Goal: Task Accomplishment & Management: Manage account settings

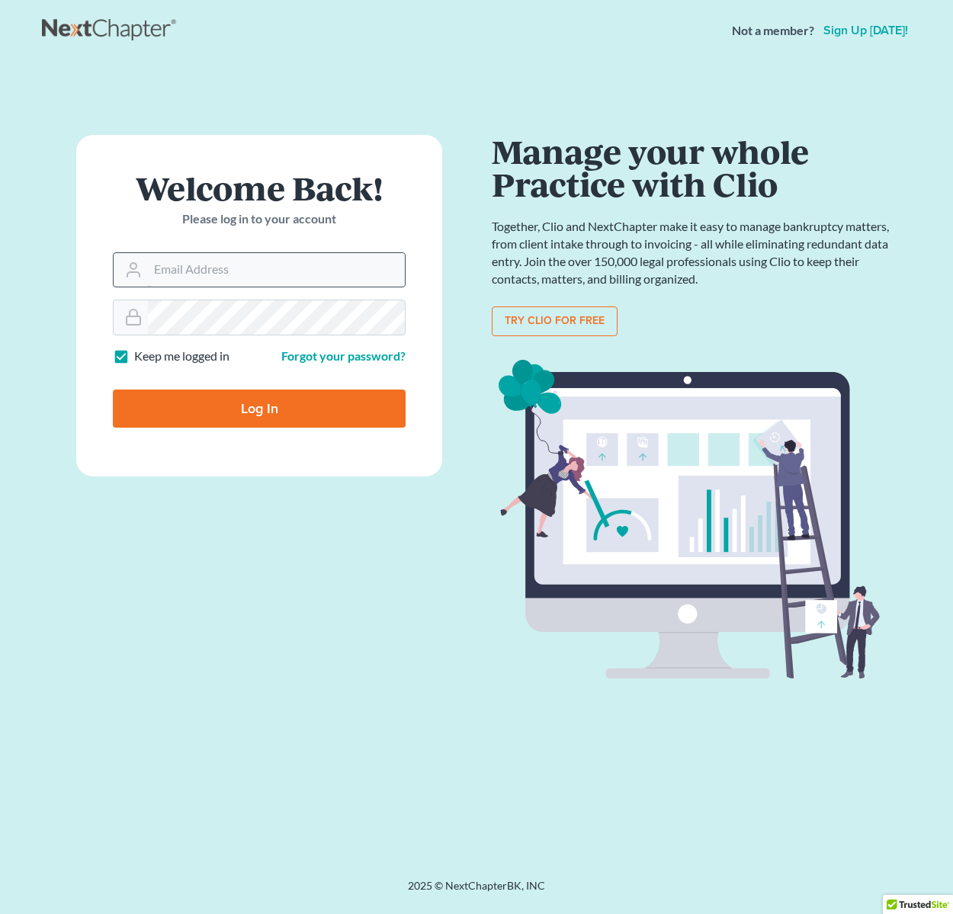
click at [378, 282] on input "Email Address" at bounding box center [276, 270] width 257 height 34
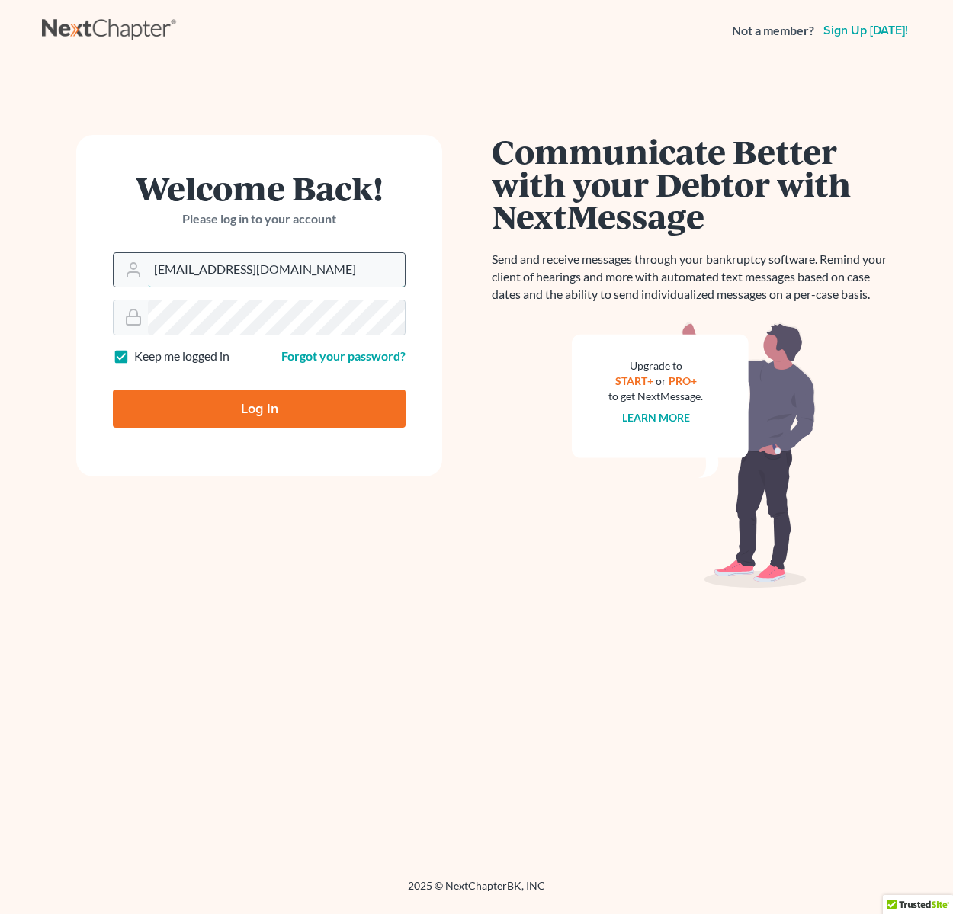
type input "[EMAIL_ADDRESS][DOMAIN_NAME]"
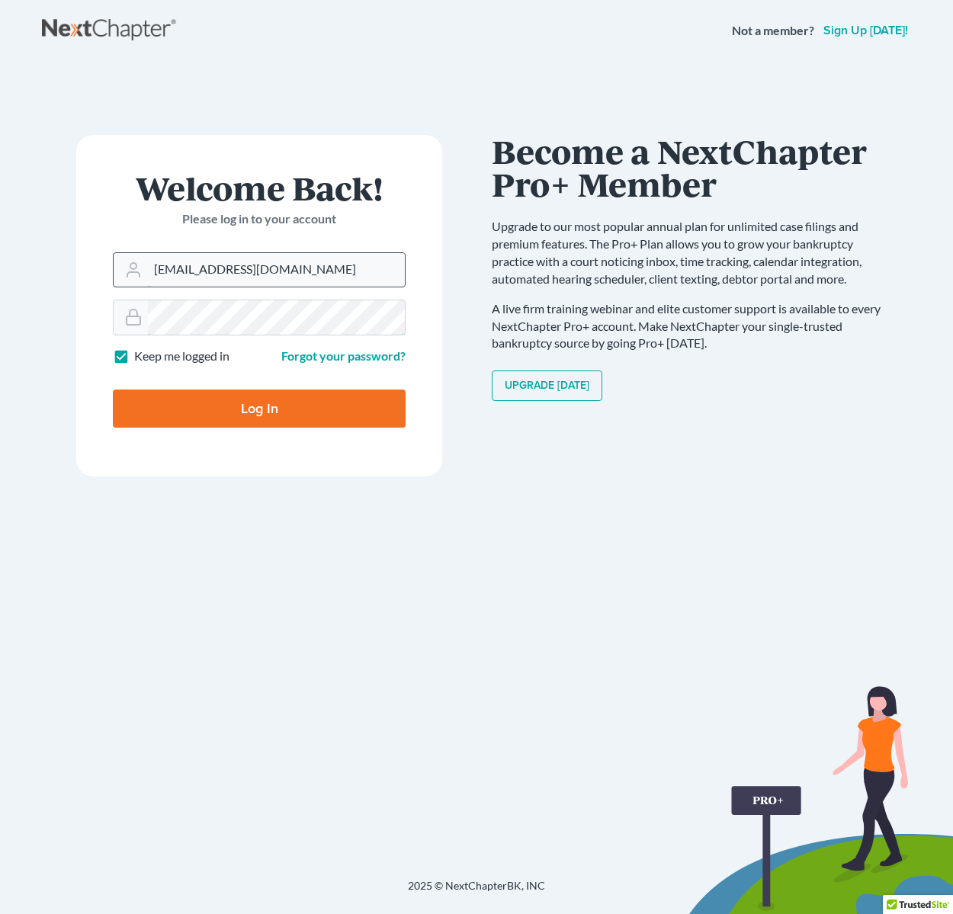
click at [113, 390] on input "Log In" at bounding box center [259, 409] width 293 height 38
type input "Thinking..."
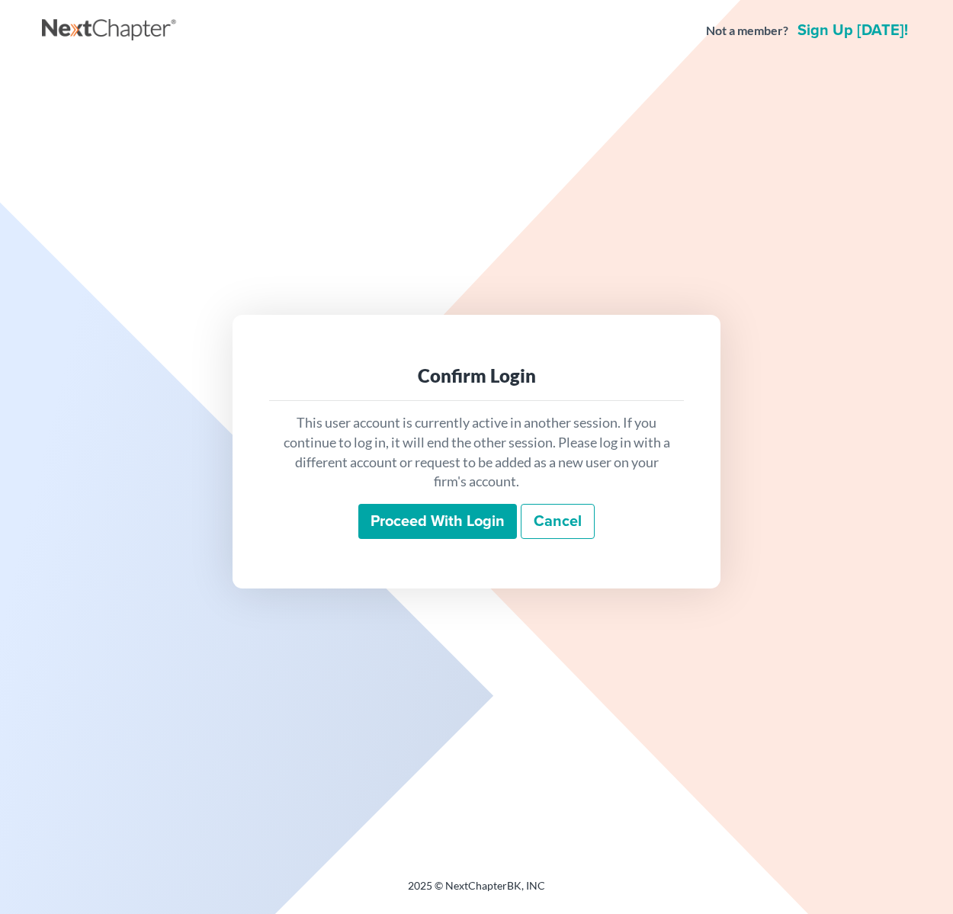
click at [570, 536] on link "Cancel" at bounding box center [558, 521] width 74 height 35
